Goal: Task Accomplishment & Management: Manage account settings

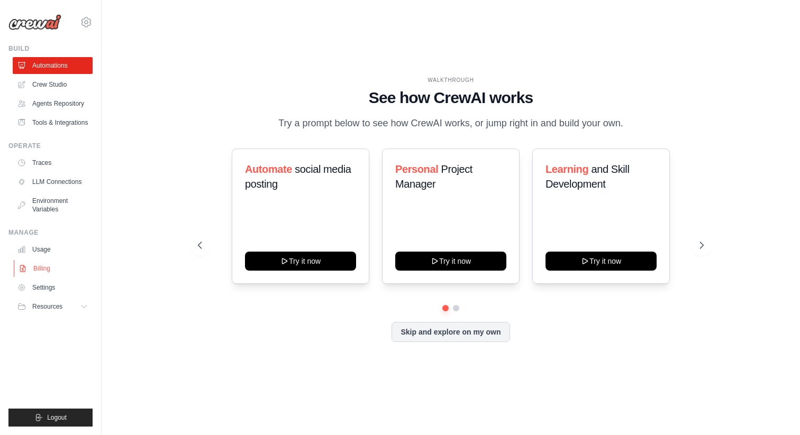
click at [47, 266] on link "Billing" at bounding box center [54, 268] width 80 height 17
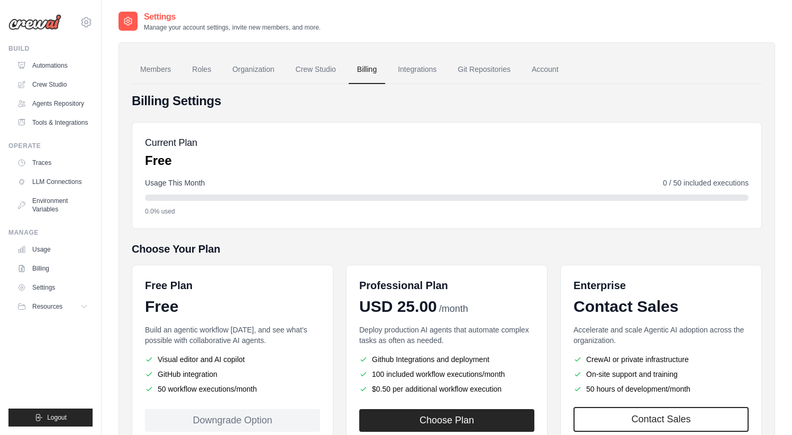
scroll to position [78, 0]
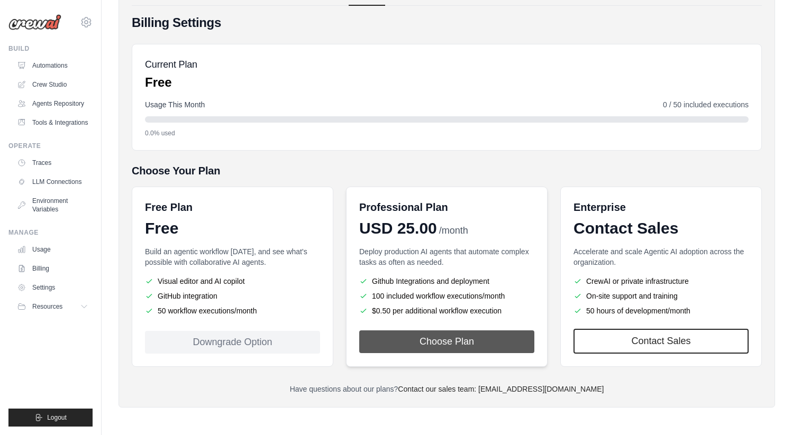
click at [479, 336] on button "Choose Plan" at bounding box center [446, 342] width 175 height 23
click at [444, 337] on button "Choose Plan" at bounding box center [446, 342] width 175 height 23
